Goal: Navigation & Orientation: Find specific page/section

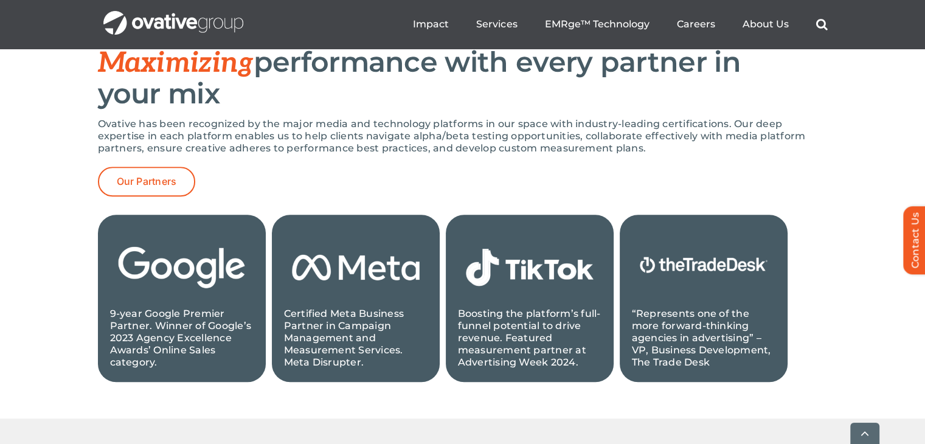
scroll to position [1337, 0]
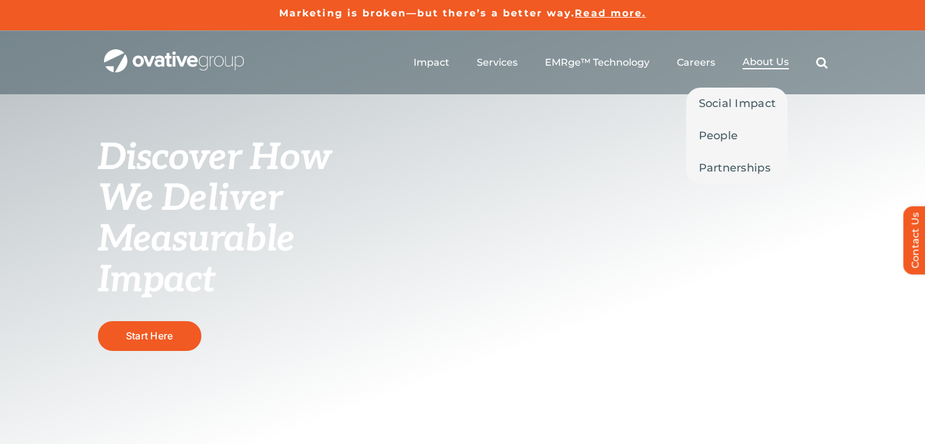
click at [764, 58] on span "About Us" at bounding box center [765, 62] width 46 height 12
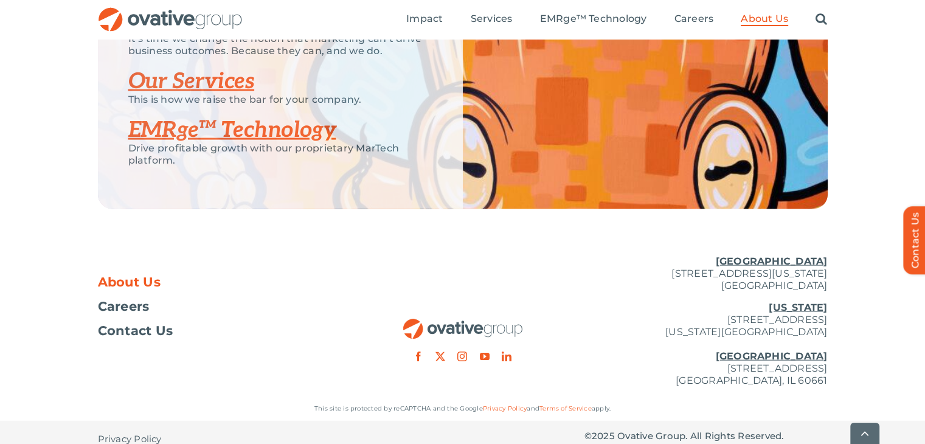
scroll to position [2672, 0]
